Goal: Task Accomplishment & Management: Complete application form

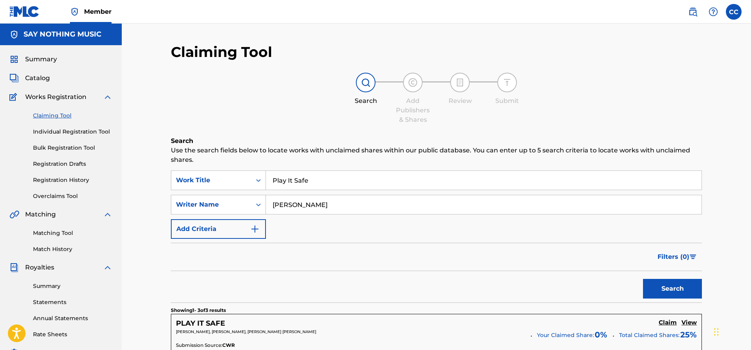
click at [669, 290] on button "Search" at bounding box center [672, 289] width 59 height 20
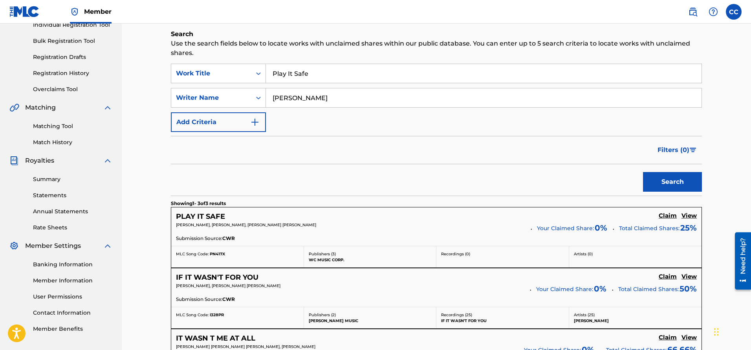
scroll to position [159, 0]
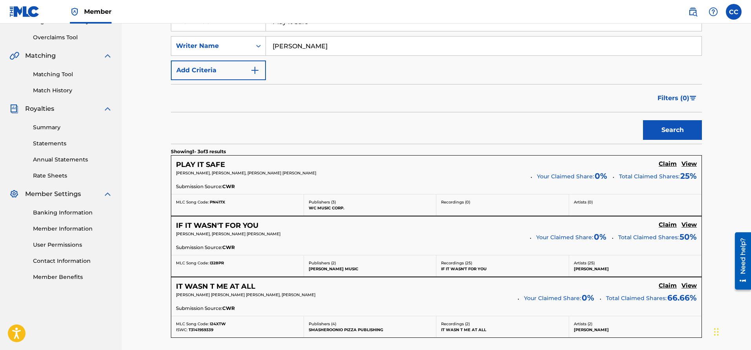
click at [669, 163] on h5 "Claim" at bounding box center [668, 163] width 18 height 7
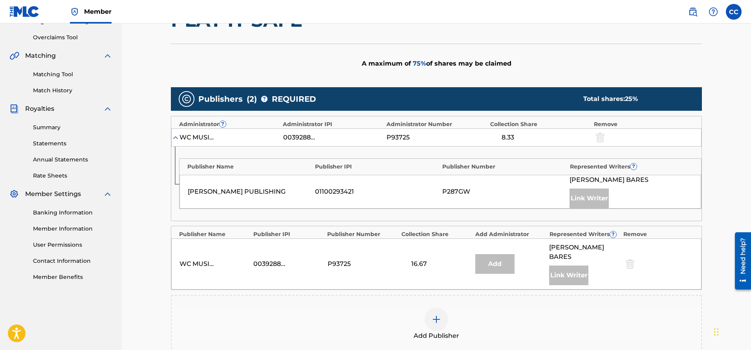
click at [550, 308] on div "Add Publisher" at bounding box center [437, 324] width 530 height 33
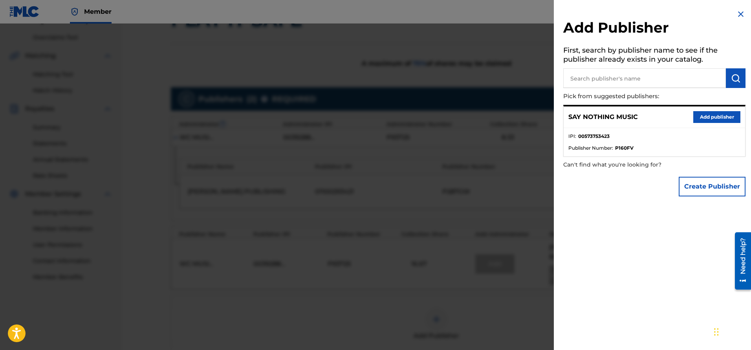
click at [712, 117] on button "Add publisher" at bounding box center [717, 117] width 47 height 12
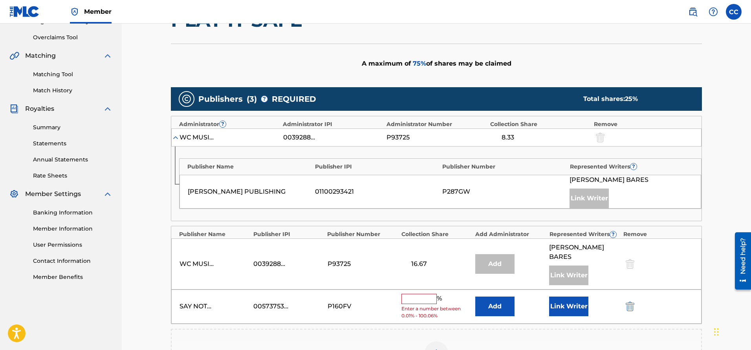
click at [414, 294] on input "text" at bounding box center [419, 299] width 35 height 10
type input "25"
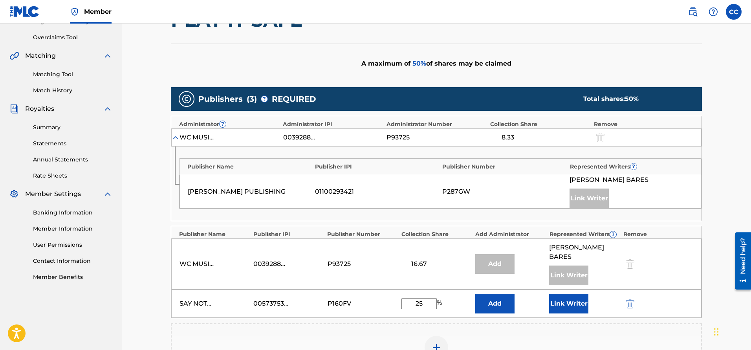
click at [502, 294] on button "Add" at bounding box center [495, 304] width 39 height 20
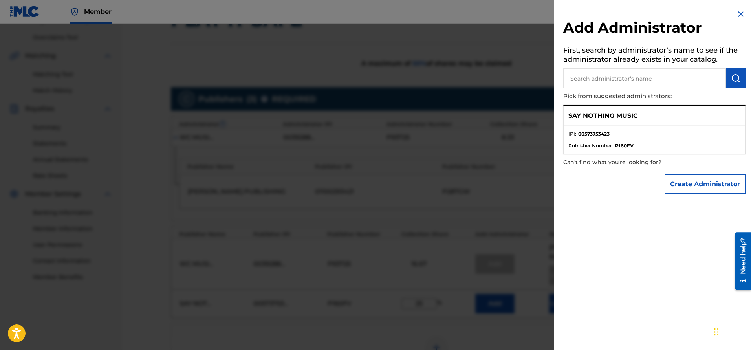
click at [737, 10] on img at bounding box center [740, 13] width 9 height 9
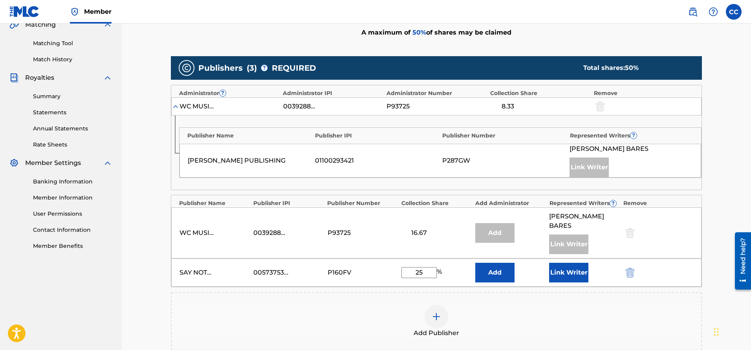
scroll to position [191, 0]
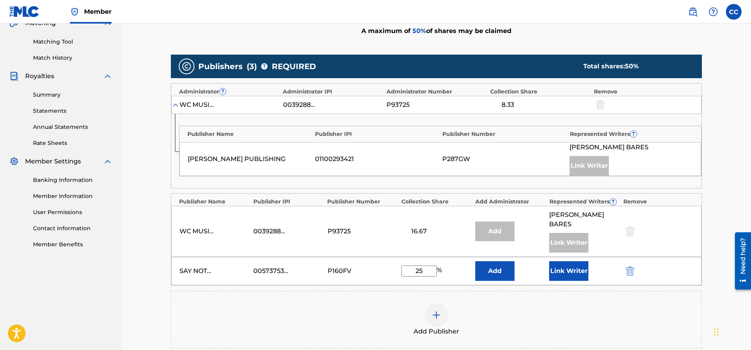
click at [567, 263] on button "Link Writer" at bounding box center [568, 271] width 39 height 20
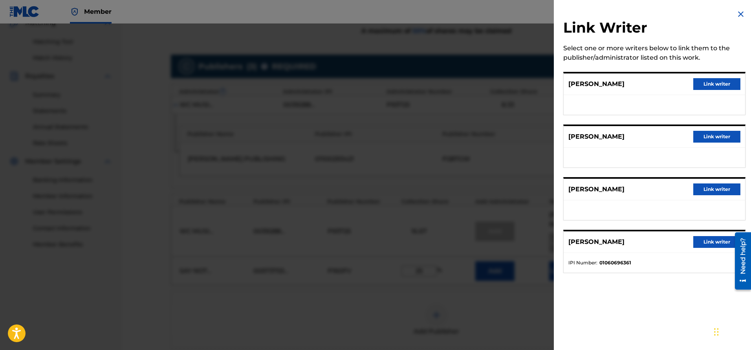
click at [736, 13] on img at bounding box center [740, 13] width 9 height 9
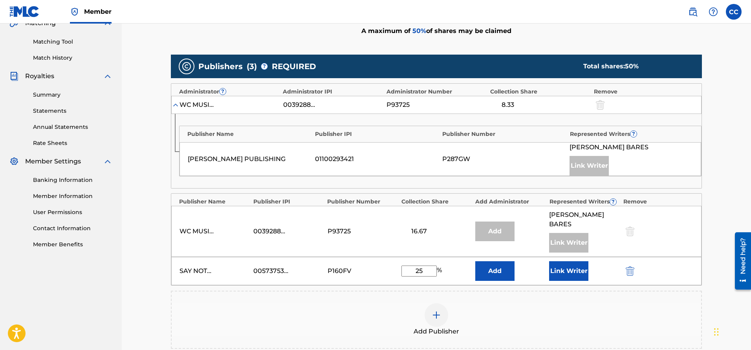
click at [567, 263] on button "Link Writer" at bounding box center [568, 271] width 39 height 20
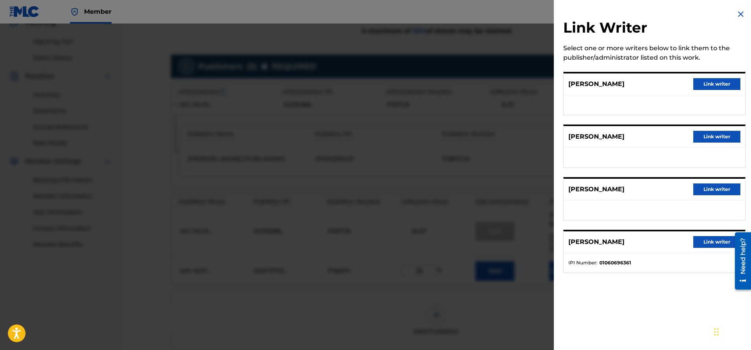
click at [732, 136] on button "Link writer" at bounding box center [717, 137] width 47 height 12
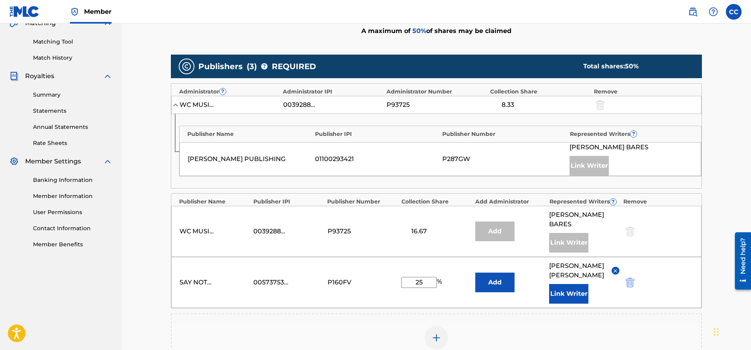
click at [501, 301] on div "Publishers ( 3 ) ? REQUIRED Total shares: 50 % Administrator ? Administrator IP…" at bounding box center [436, 213] width 531 height 317
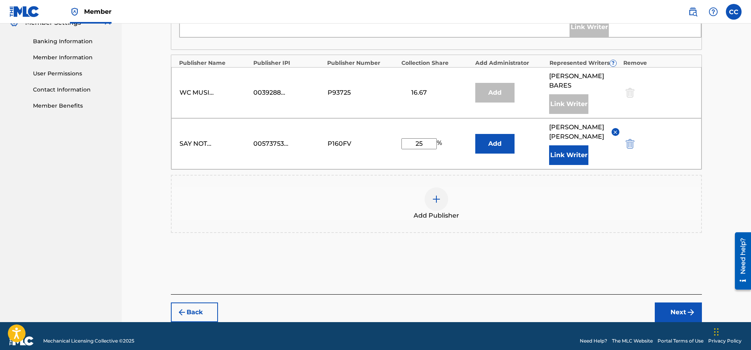
click at [680, 304] on button "Next" at bounding box center [678, 313] width 47 height 20
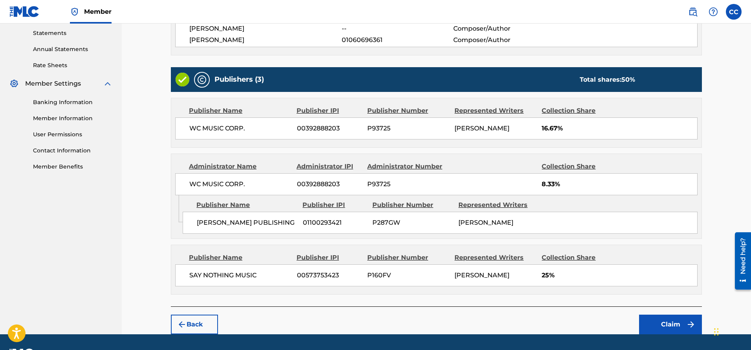
scroll to position [290, 0]
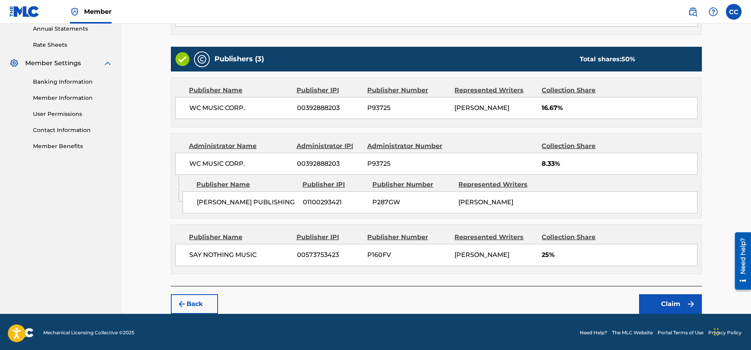
click at [670, 300] on button "Claim" at bounding box center [670, 304] width 63 height 20
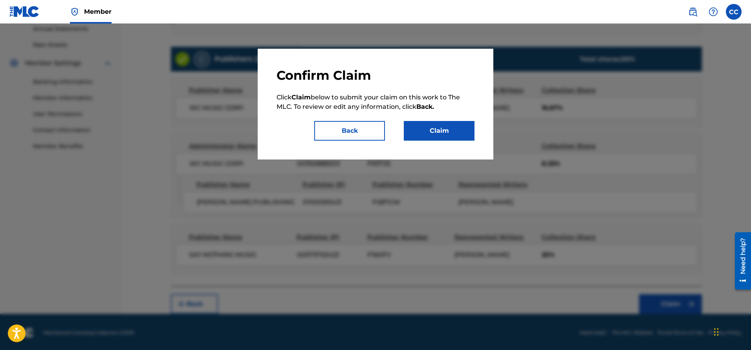
click at [437, 131] on button "Claim" at bounding box center [439, 131] width 71 height 20
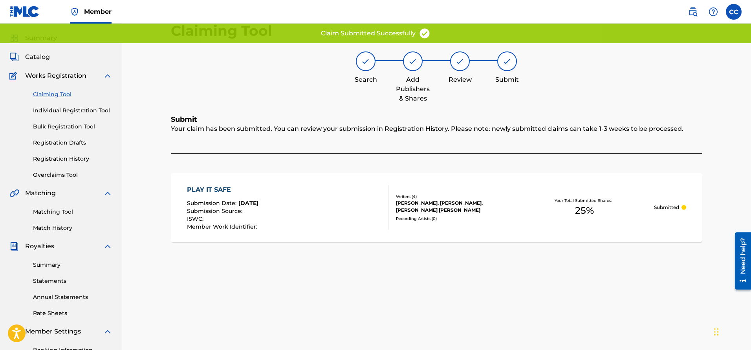
scroll to position [0, 0]
